Goal: Information Seeking & Learning: Learn about a topic

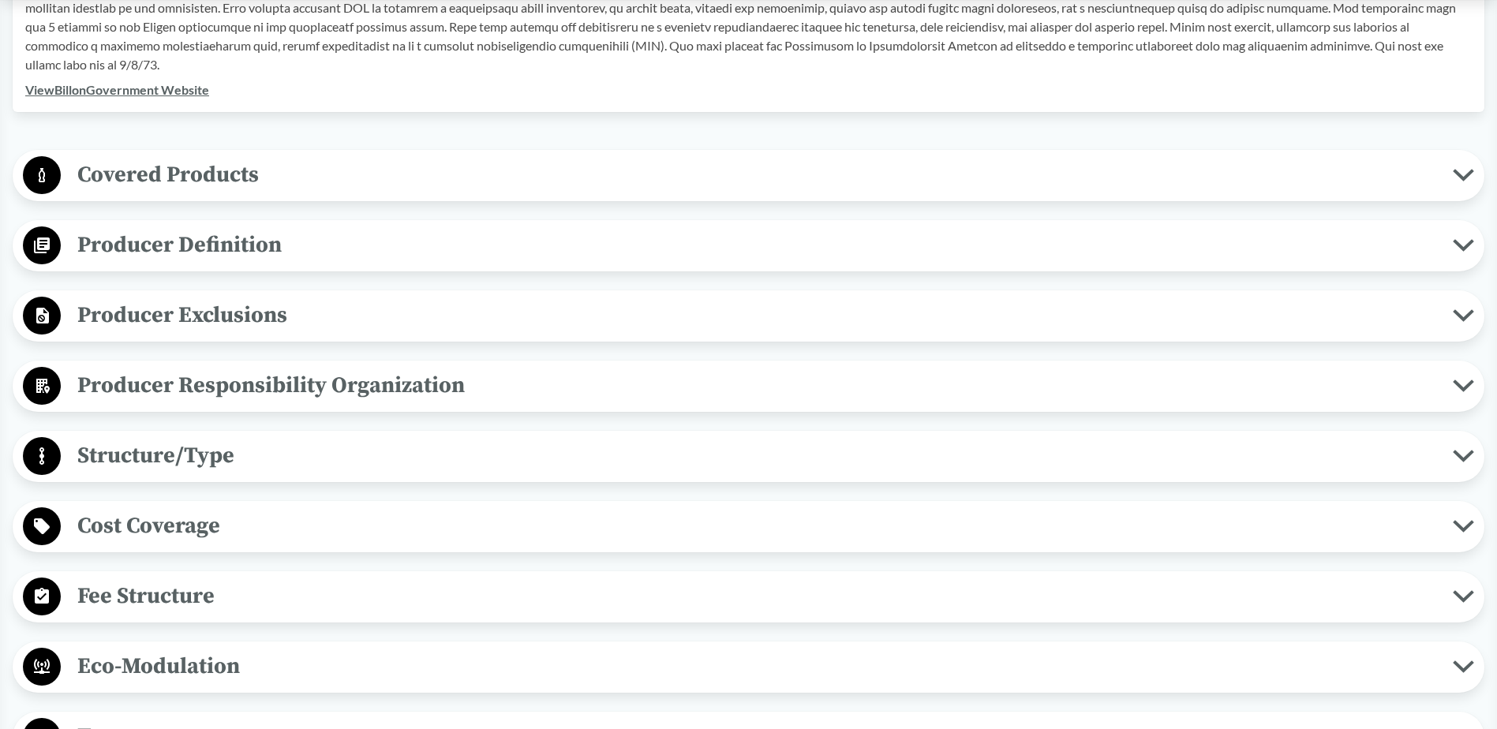
scroll to position [631, 0]
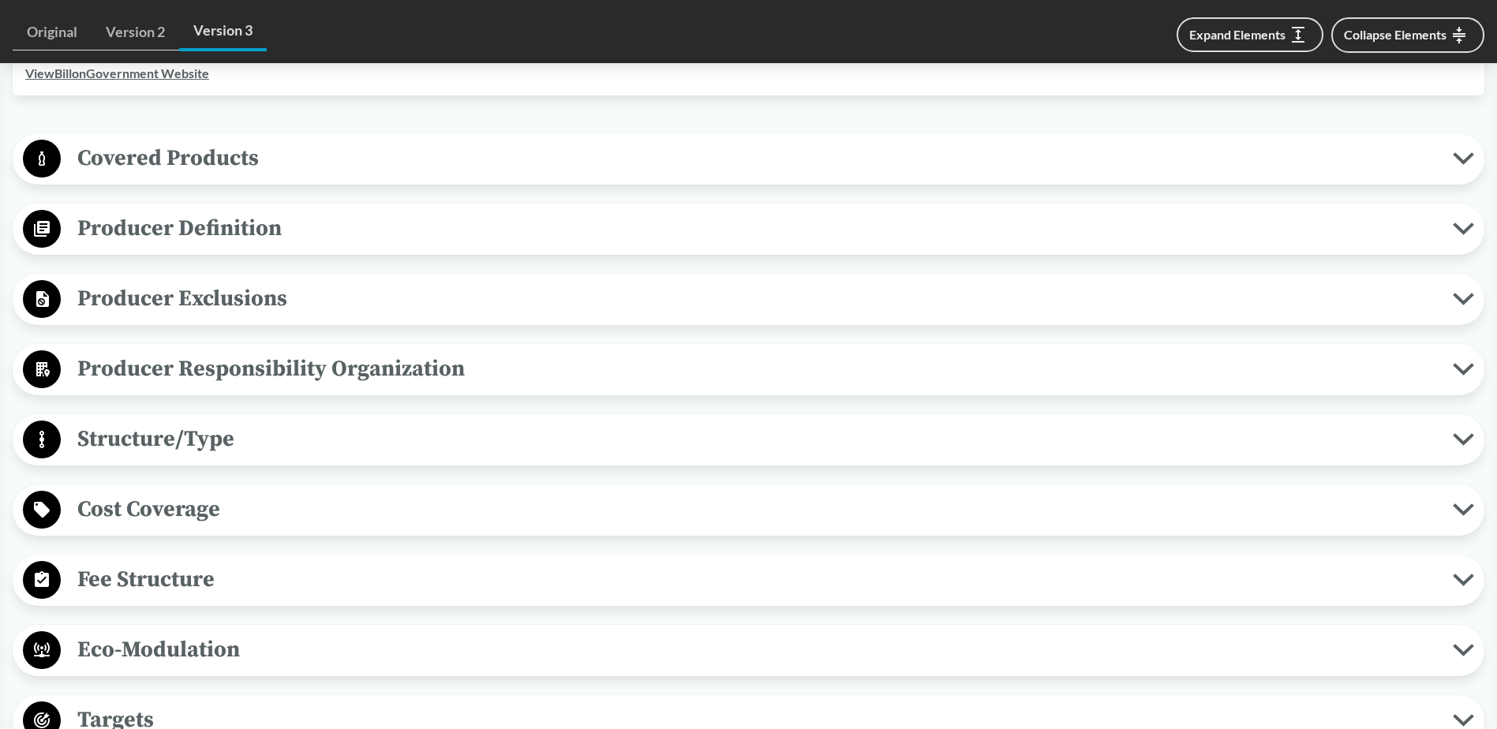
click at [189, 145] on span "Covered Products" at bounding box center [757, 158] width 1392 height 36
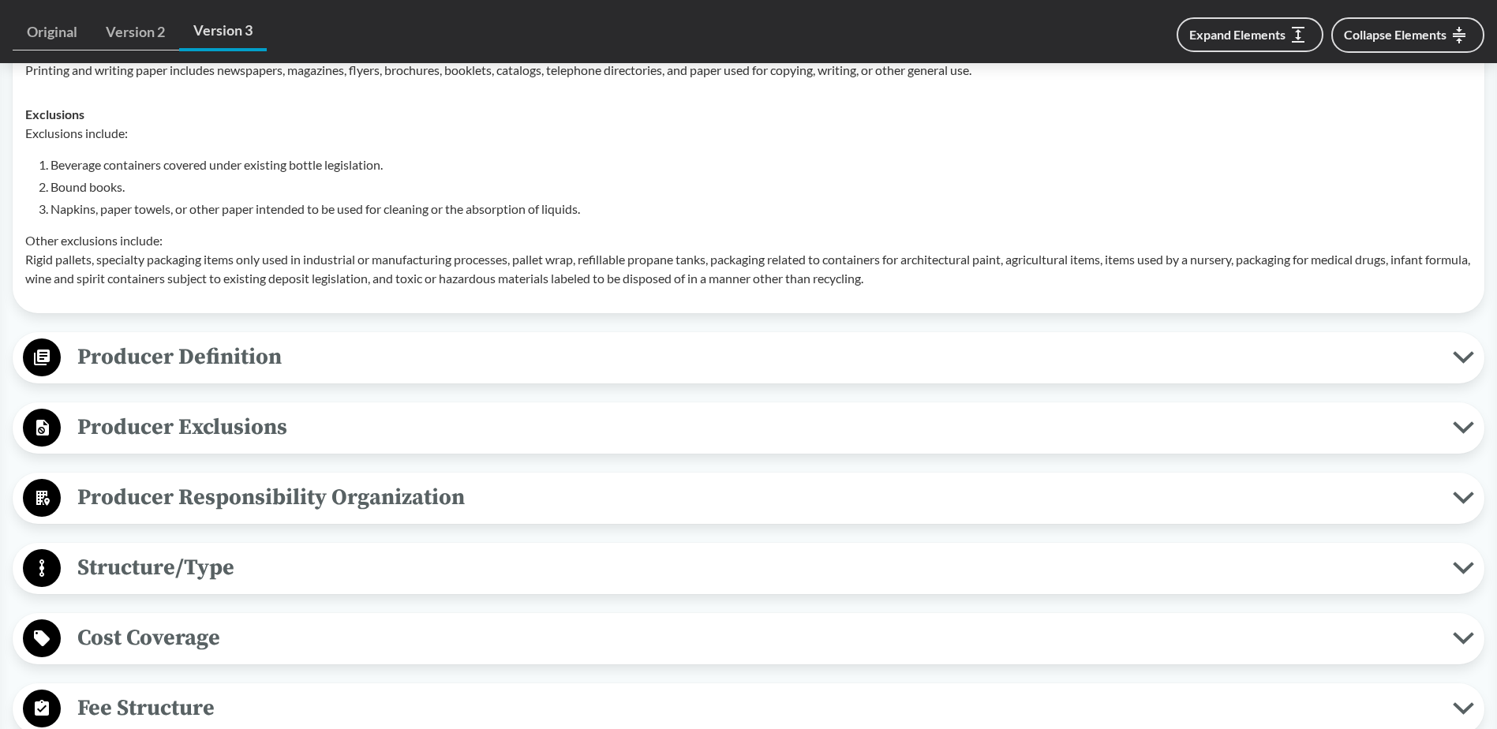
scroll to position [947, 0]
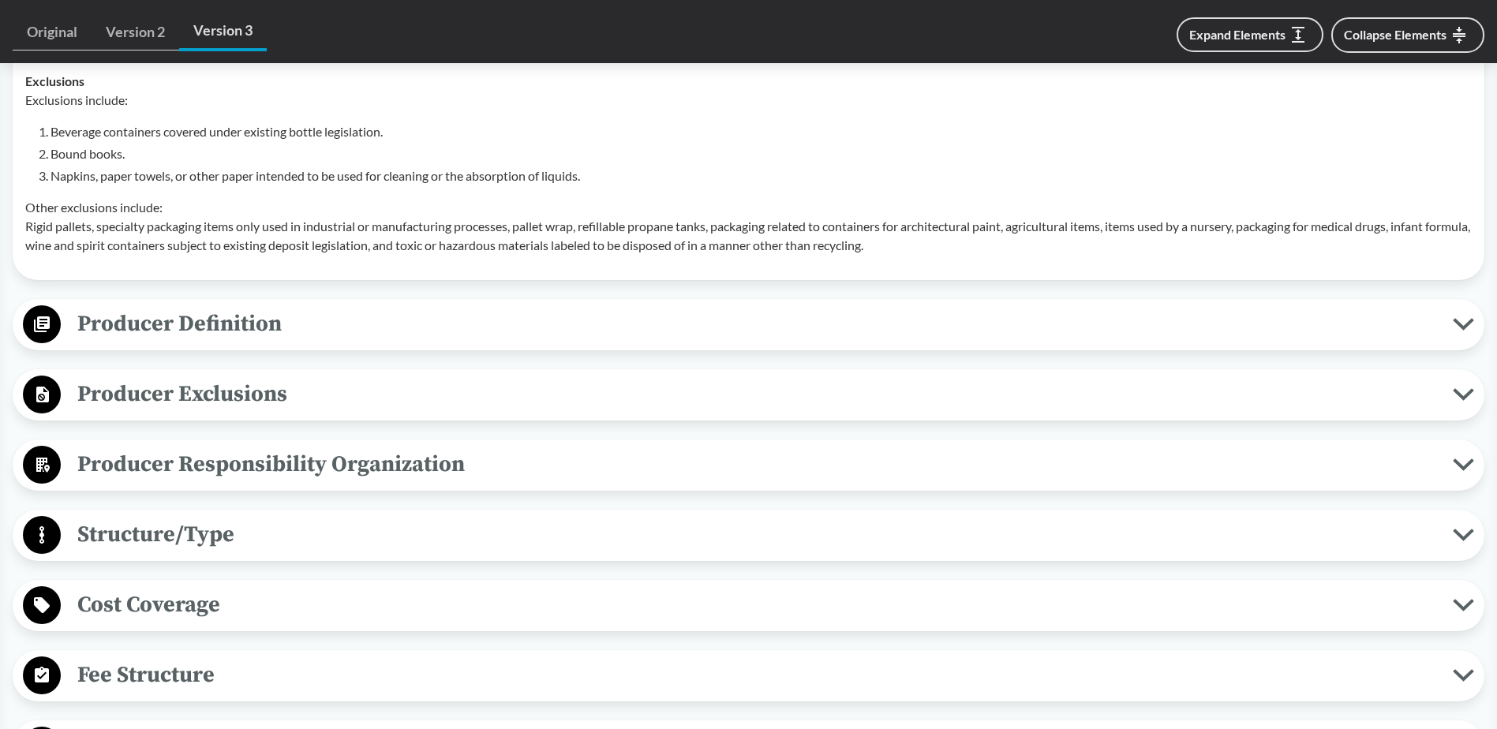
click at [214, 323] on span "Producer Definition" at bounding box center [757, 324] width 1392 height 36
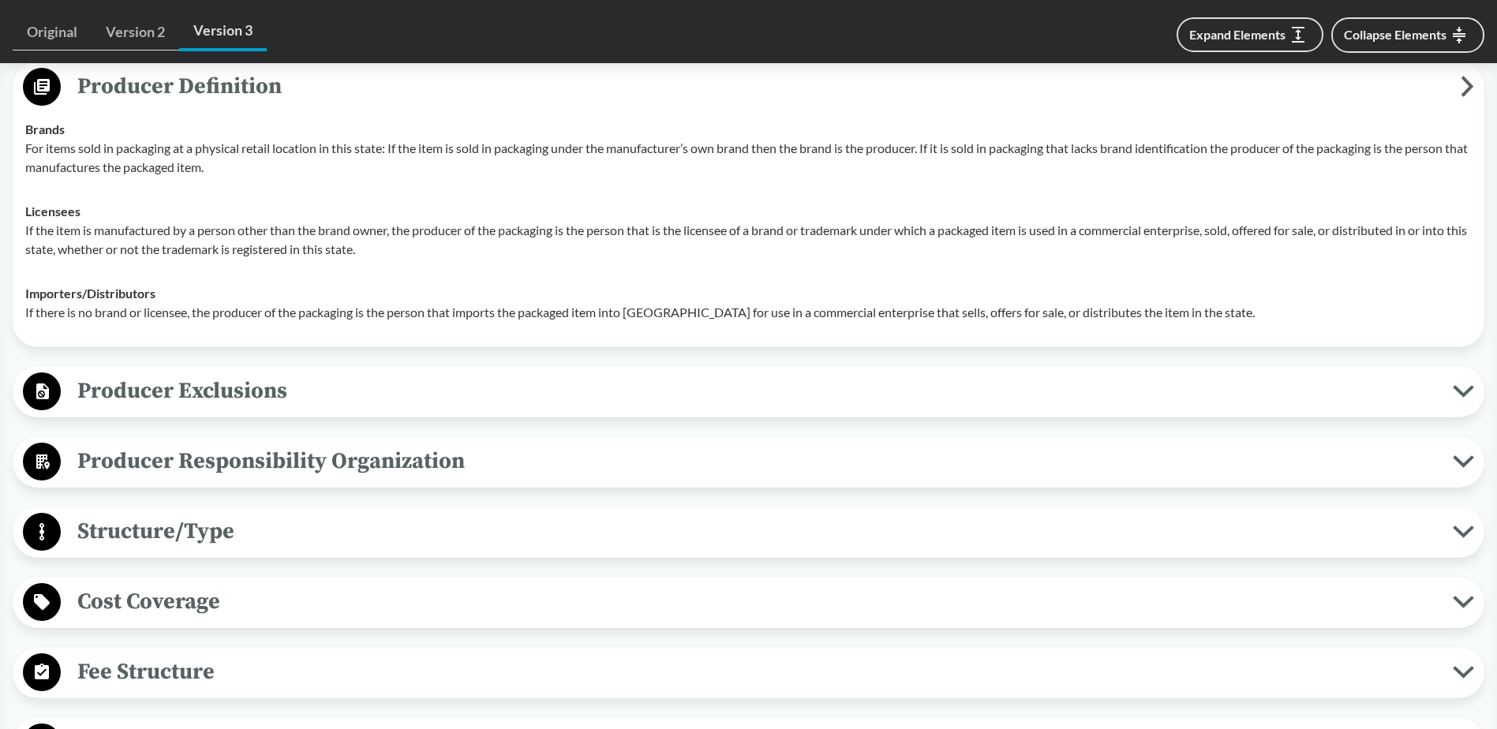
scroll to position [1262, 0]
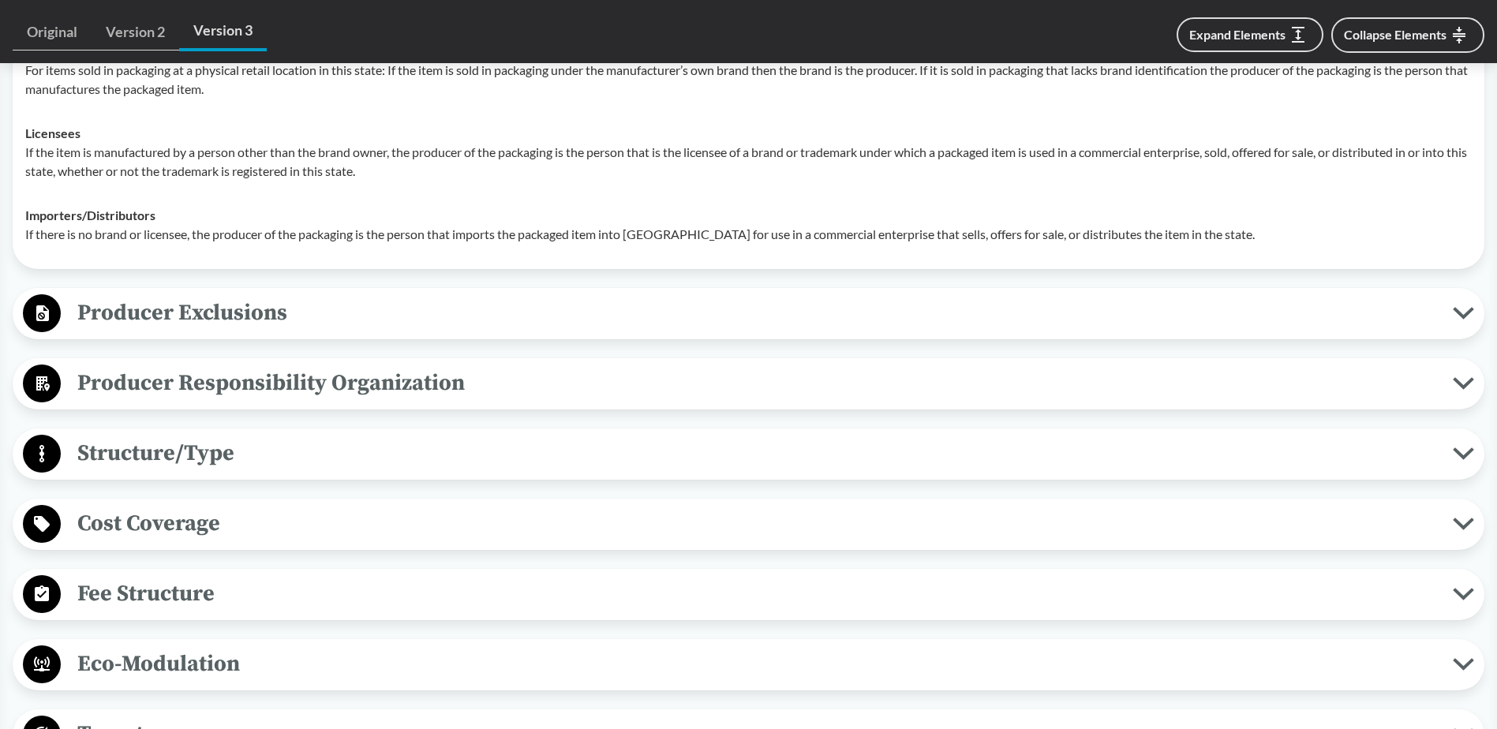
click at [200, 313] on span "Producer Exclusions" at bounding box center [757, 313] width 1392 height 36
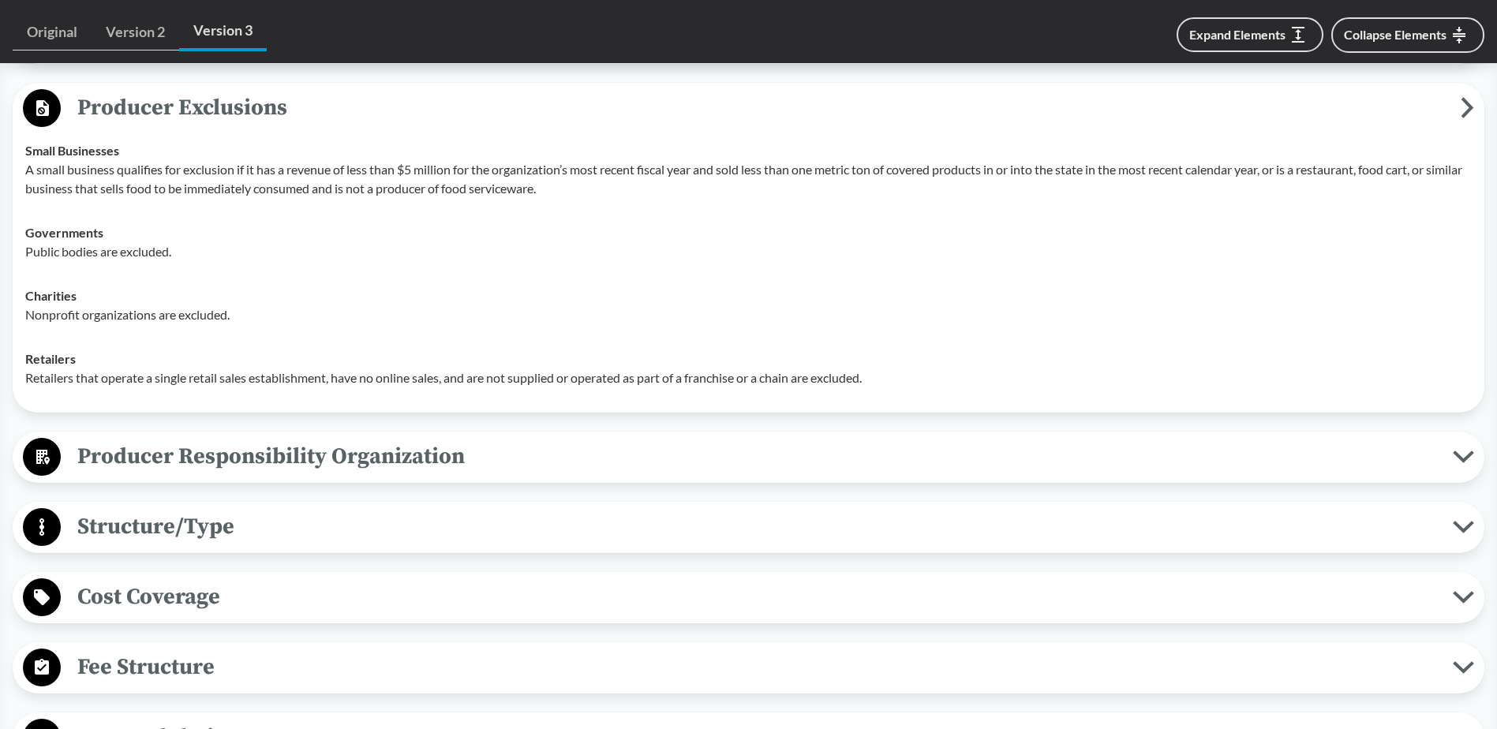
scroll to position [1578, 0]
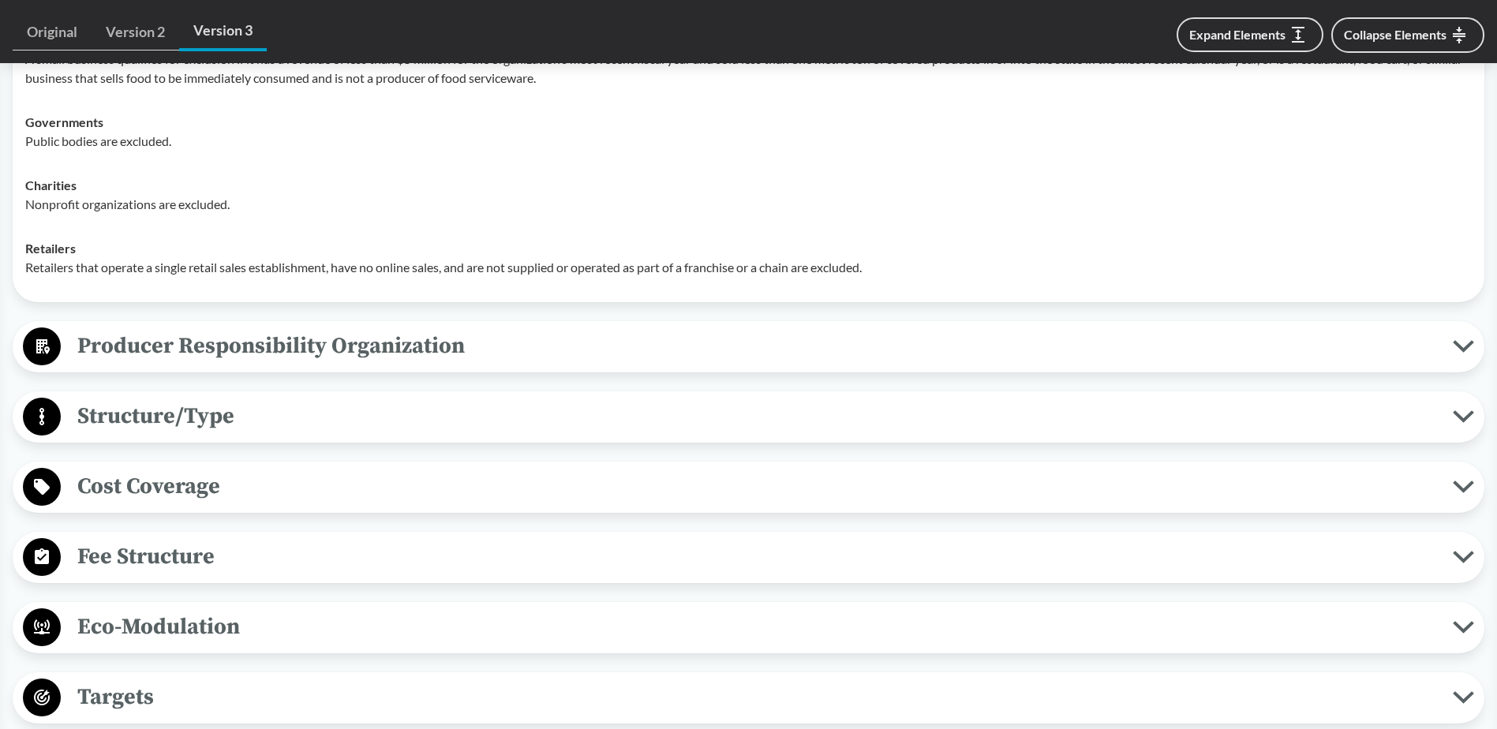
click at [244, 339] on span "Producer Responsibility Organization" at bounding box center [757, 346] width 1392 height 36
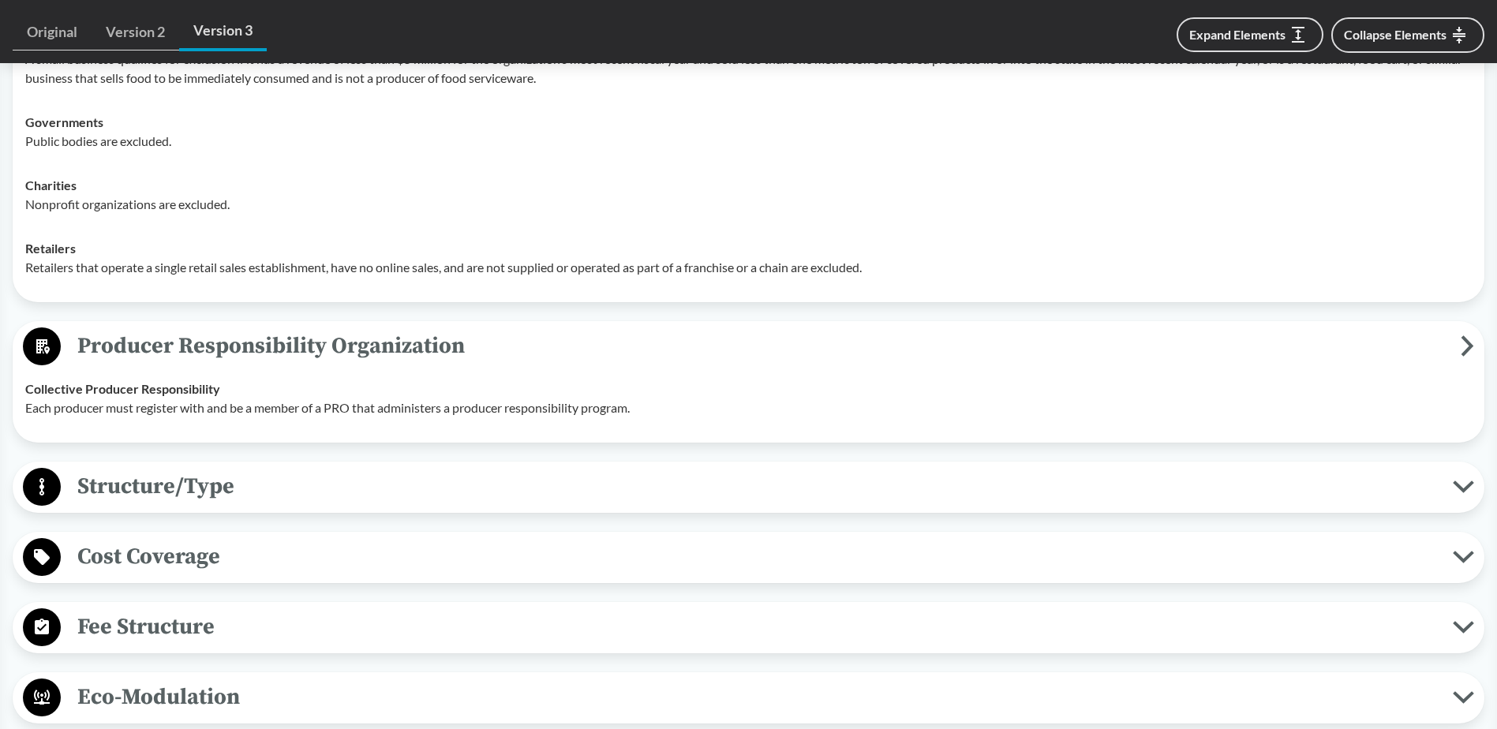
click at [143, 478] on span "Structure/Type" at bounding box center [757, 487] width 1392 height 36
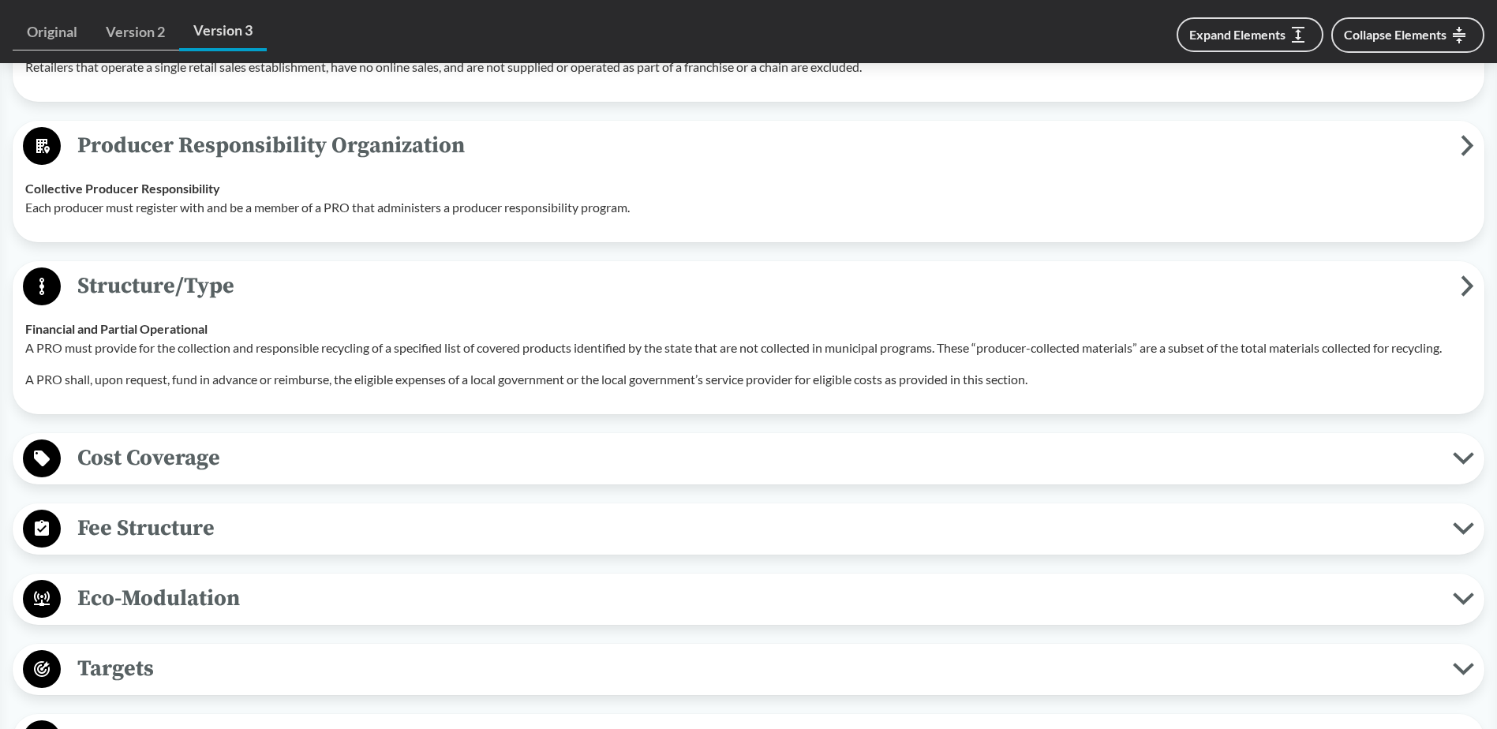
scroll to position [1815, 0]
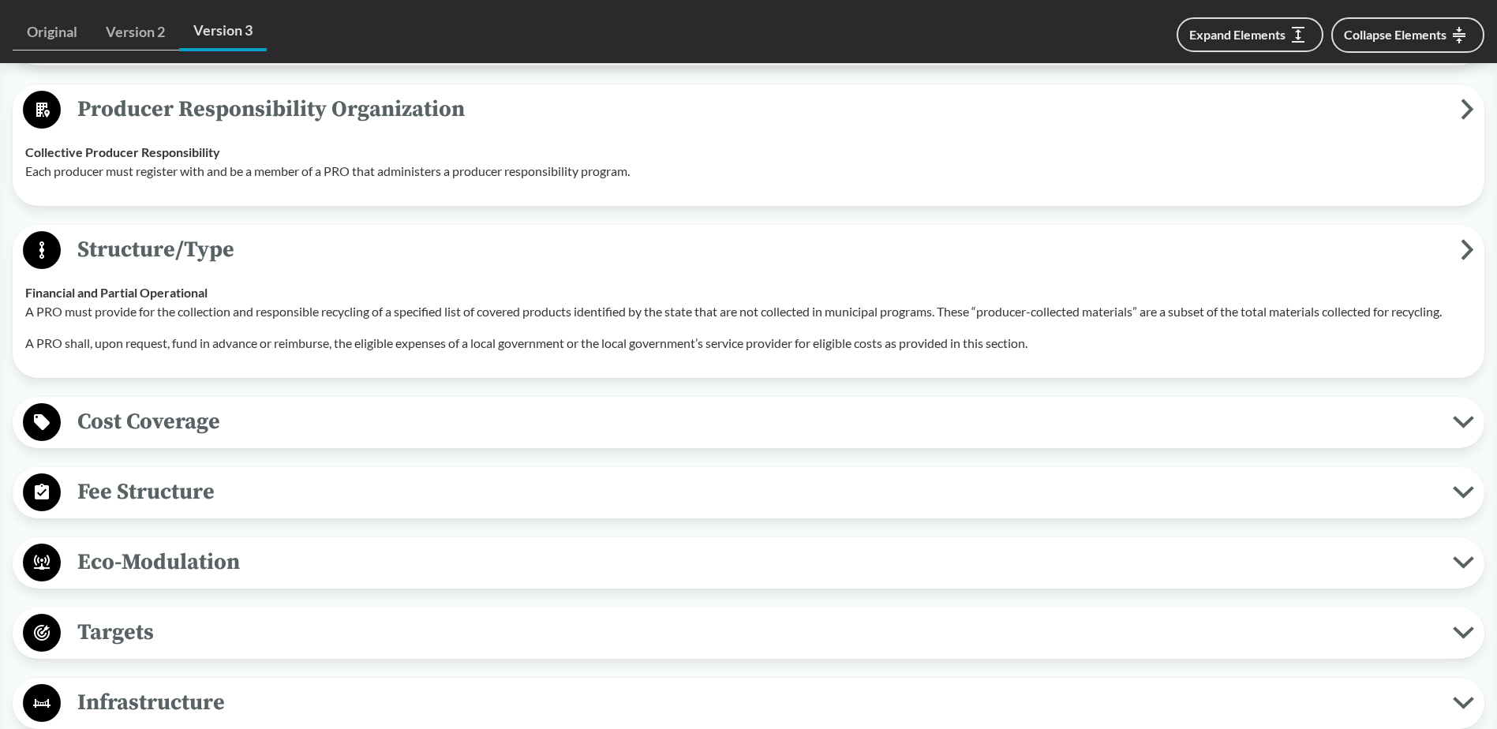
click at [147, 432] on span "Cost Coverage" at bounding box center [757, 422] width 1392 height 36
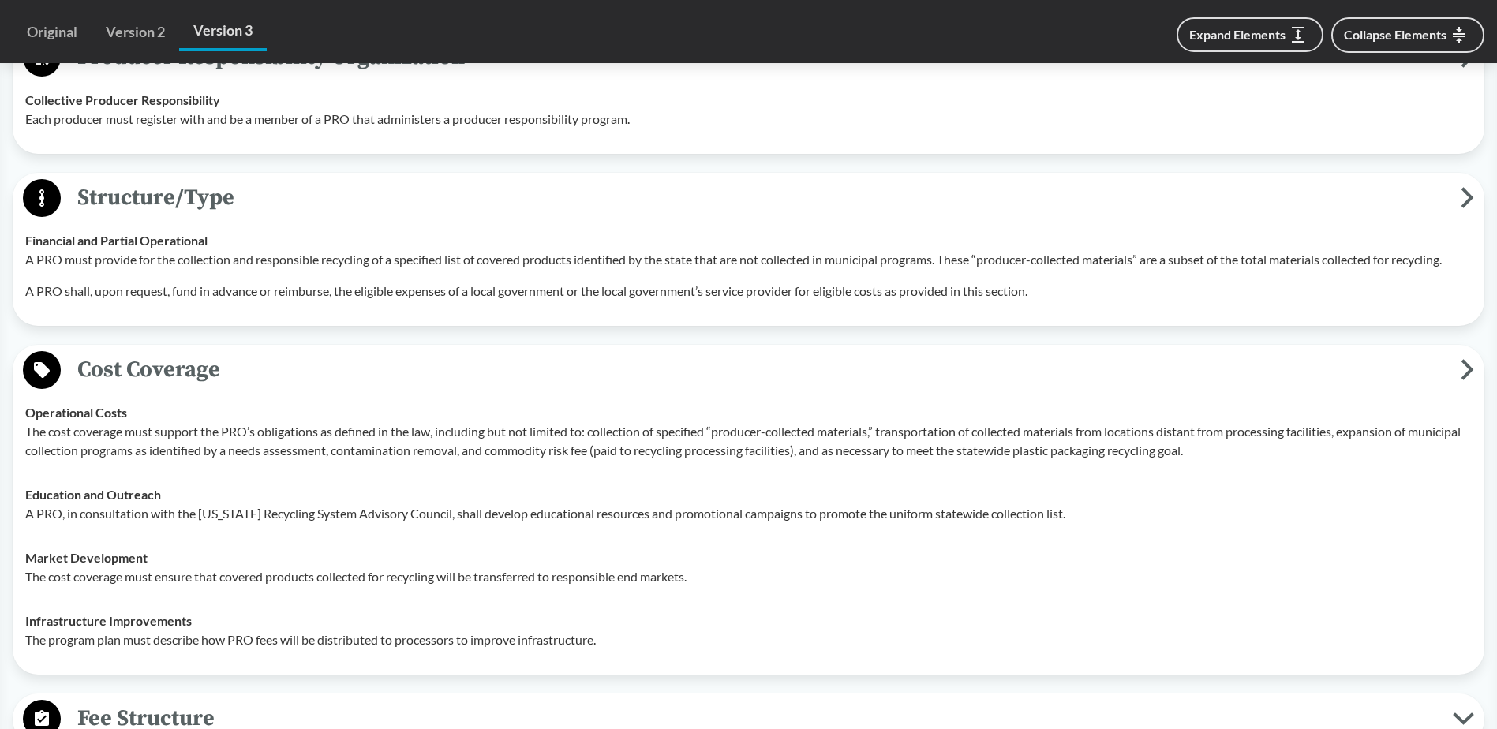
scroll to position [2130, 0]
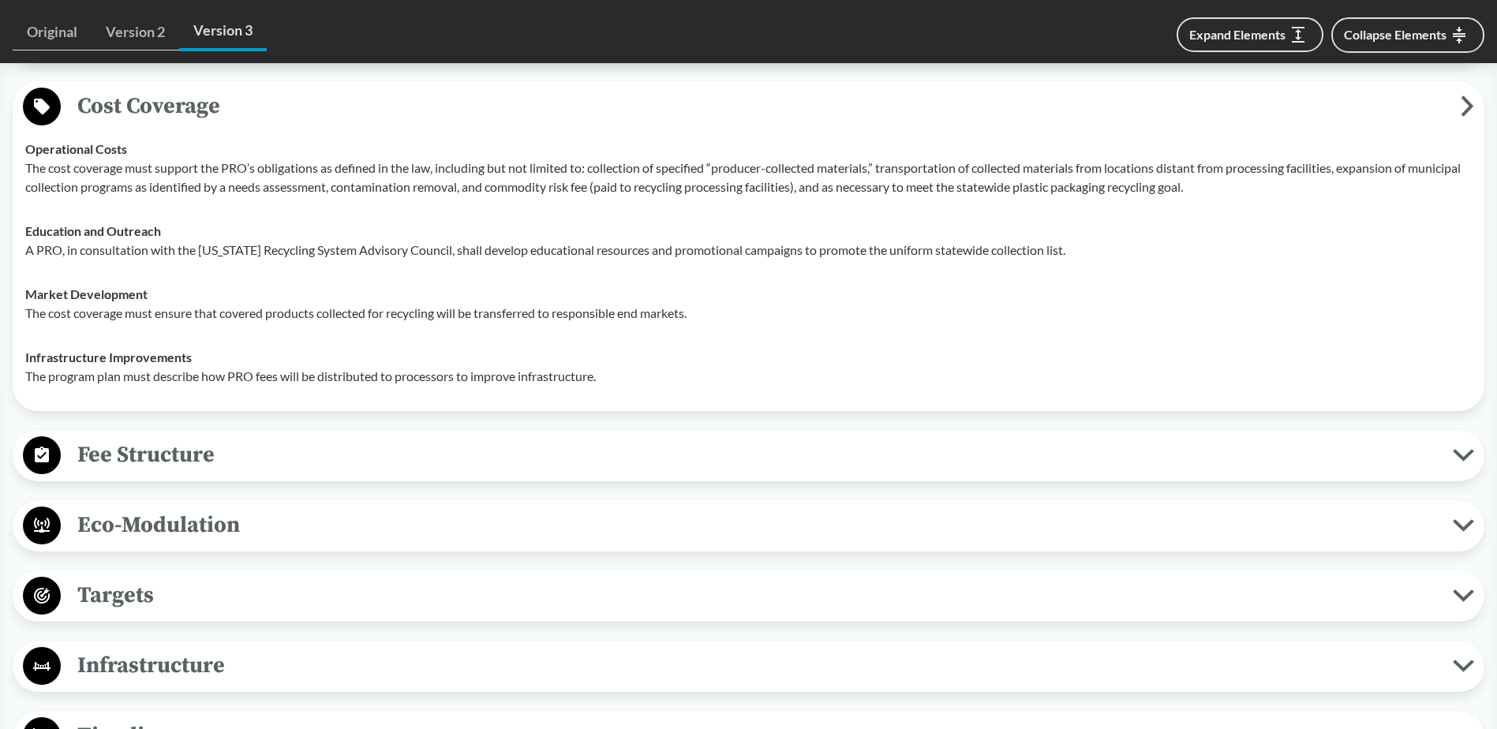
click at [126, 454] on span "Fee Structure" at bounding box center [757, 455] width 1392 height 36
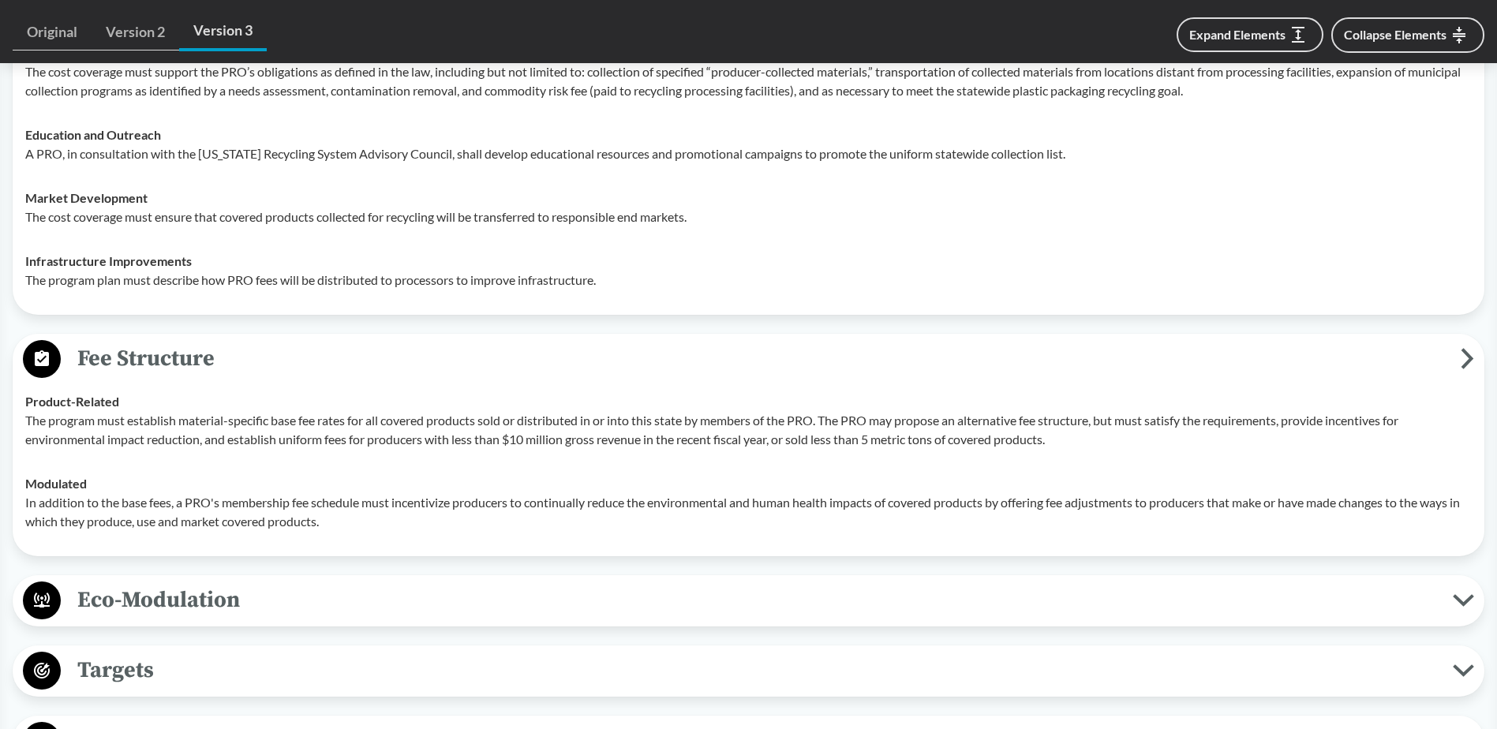
scroll to position [2367, 0]
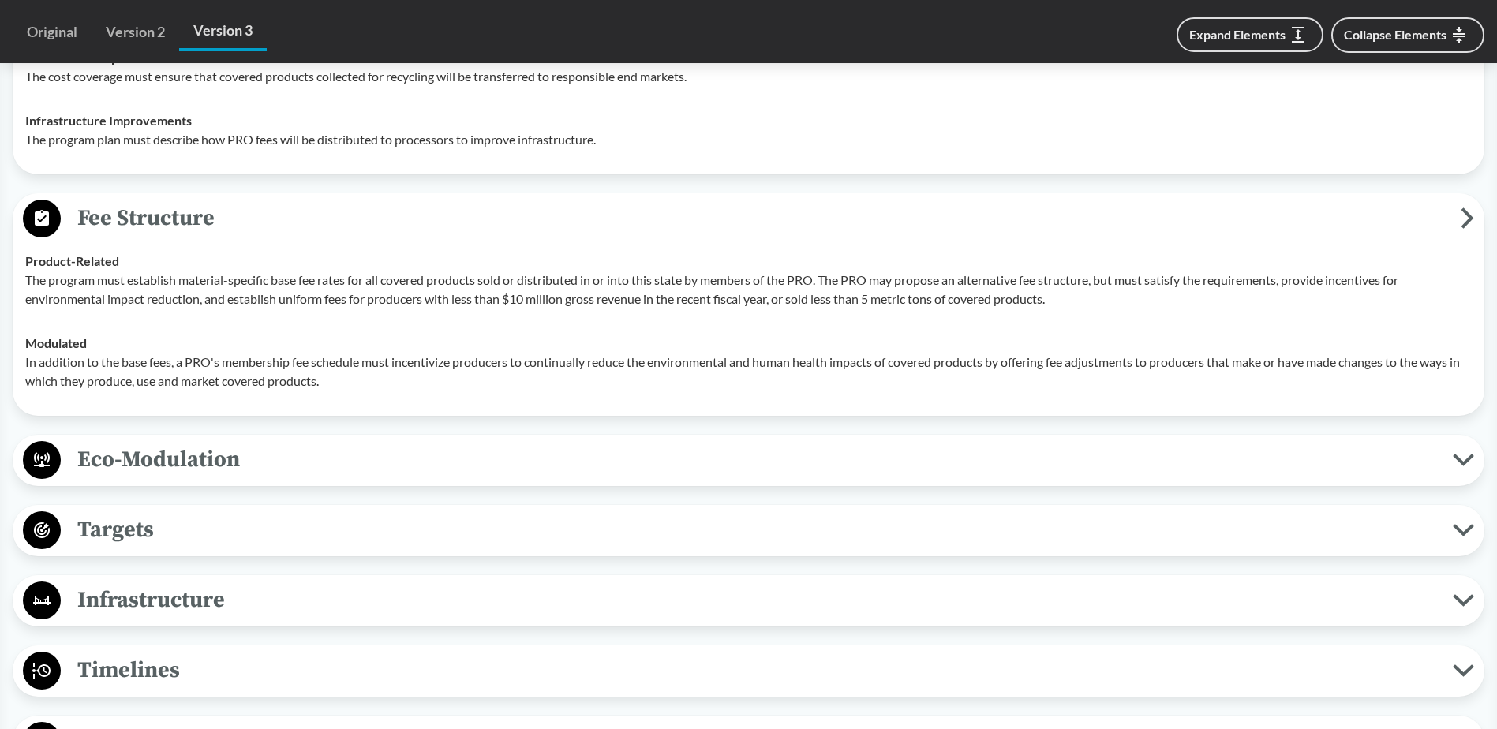
click at [196, 440] on button "Eco-Modulation" at bounding box center [748, 460] width 1460 height 40
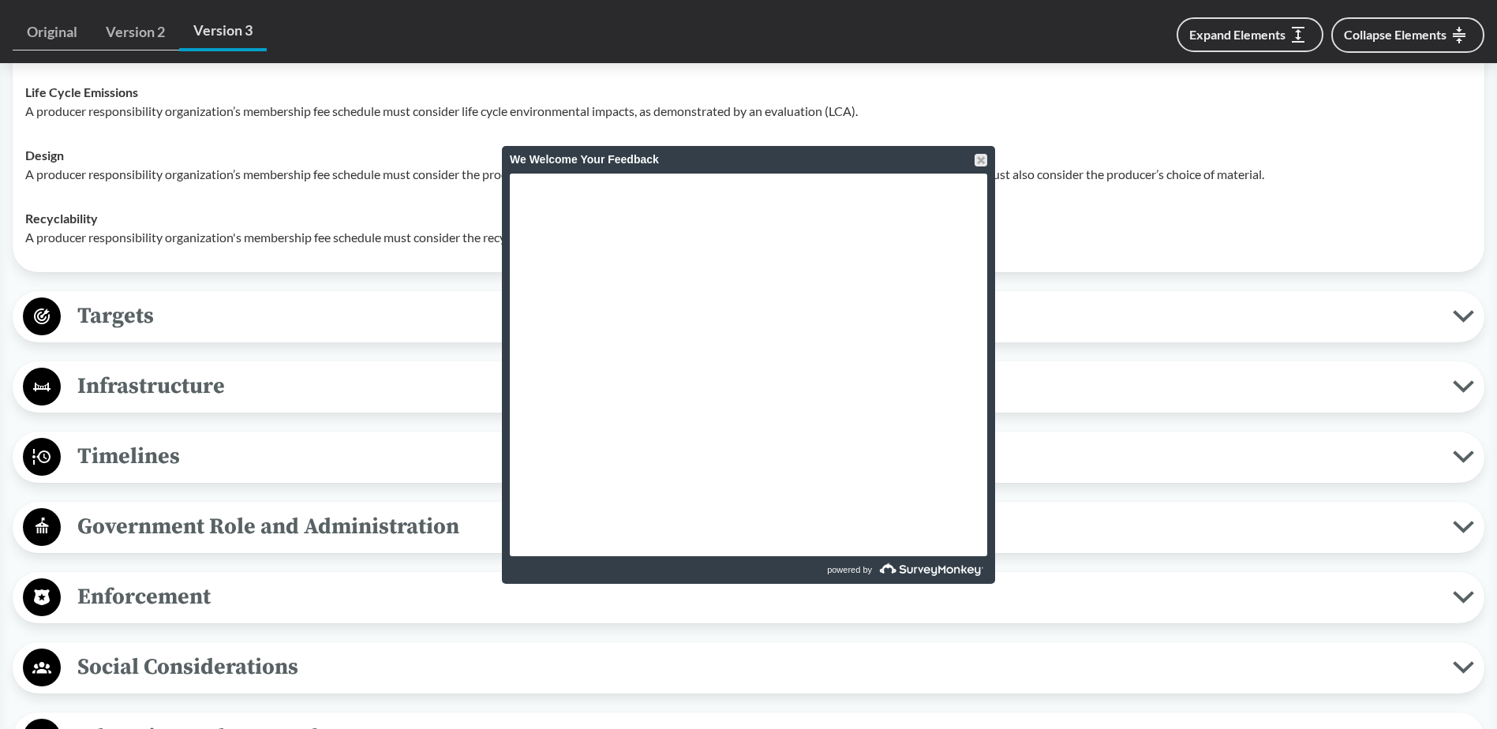
scroll to position [2919, 0]
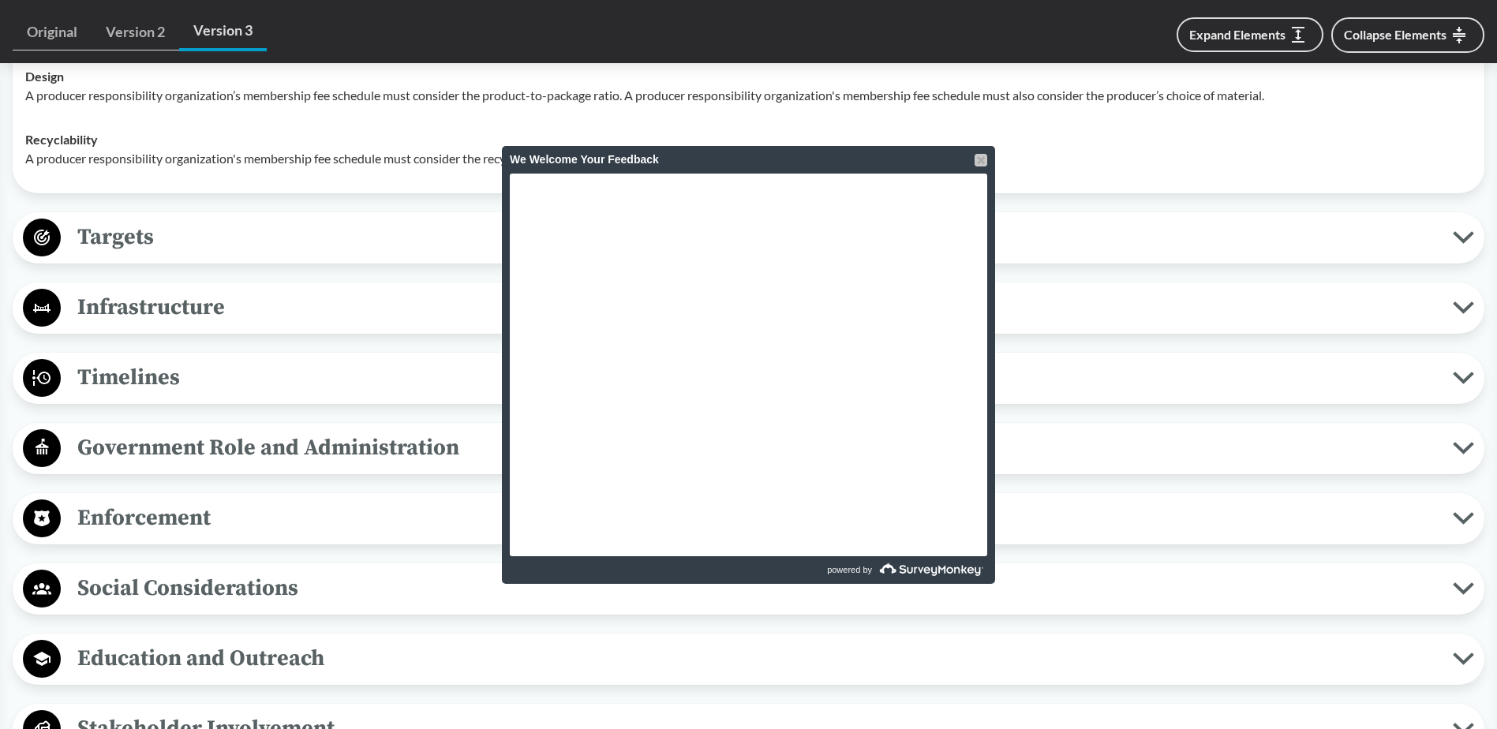
click at [982, 163] on div at bounding box center [980, 160] width 13 height 13
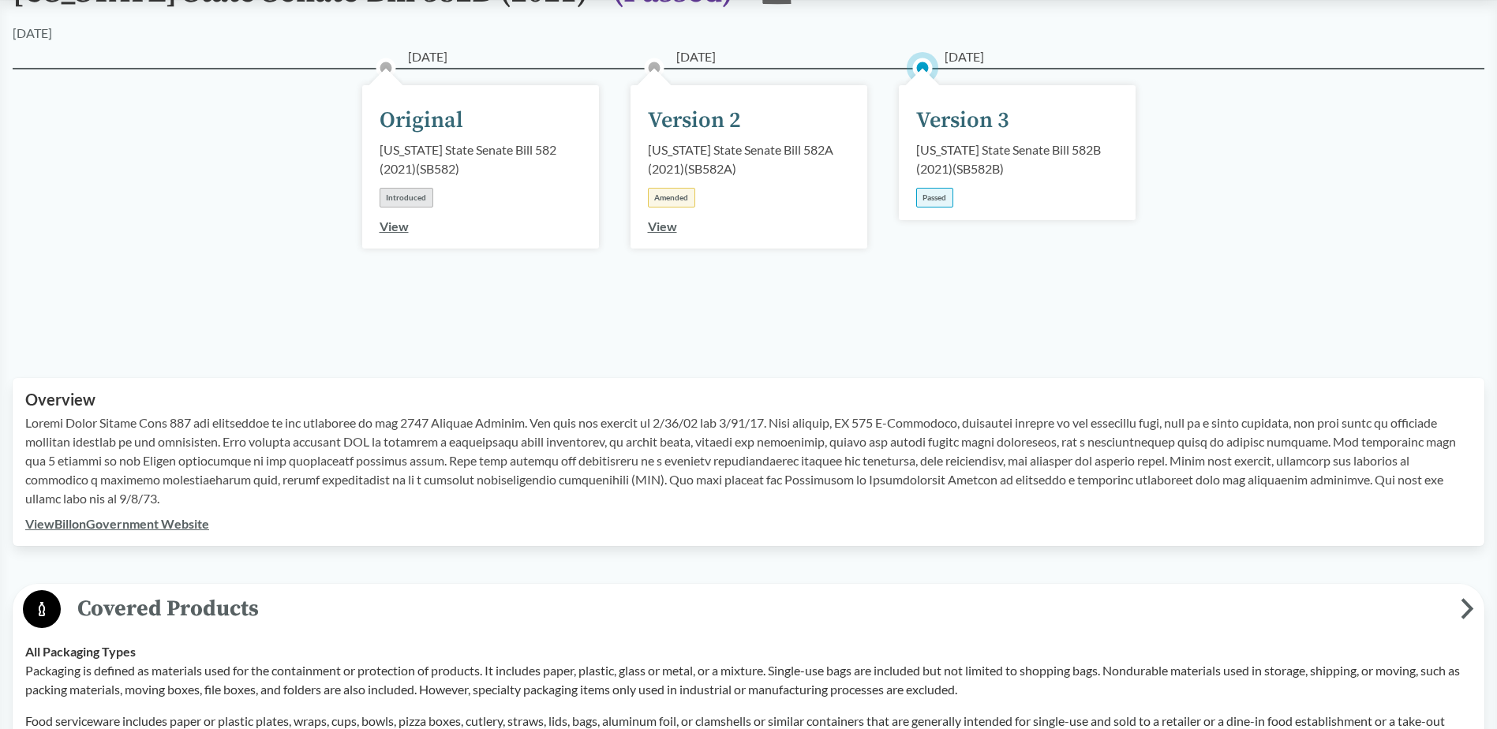
scroll to position [0, 0]
